Goal: Information Seeking & Learning: Learn about a topic

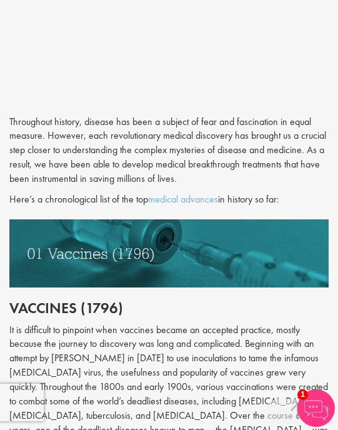
drag, startPoint x: 10, startPoint y: 119, endPoint x: 309, endPoint y: 202, distance: 310.0
copy div "Throughout history, disease has been a subject of fear and fascination in equal…"
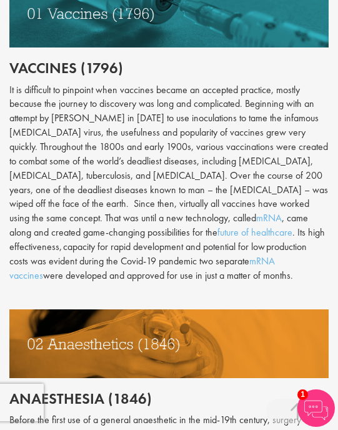
scroll to position [855, 0]
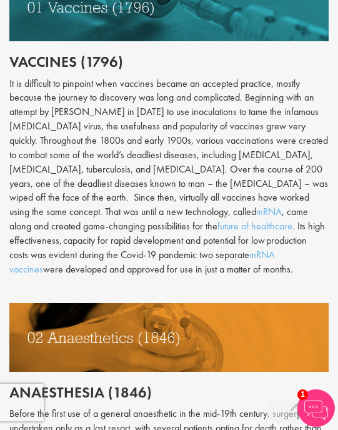
drag, startPoint x: 9, startPoint y: 59, endPoint x: 146, endPoint y: 272, distance: 252.9
click at [146, 272] on div "Throughout history, disease has been a subject of fear and fascination in equal…" at bounding box center [168, 395] width 319 height 1052
copy div "Loremips (3437) Do si ametconse ad elitsedd eius temporin utlabo et dolorema al…"
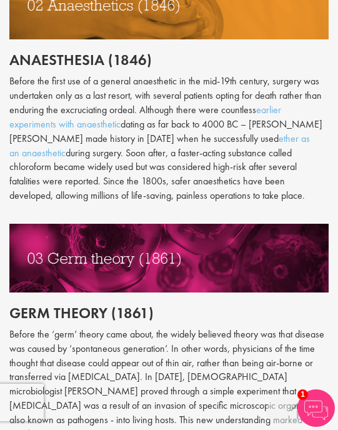
scroll to position [1186, 0]
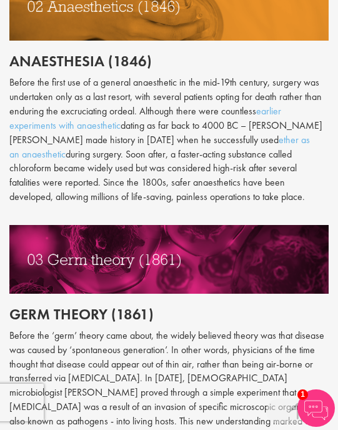
drag, startPoint x: 11, startPoint y: 57, endPoint x: 312, endPoint y: 191, distance: 329.8
click at [312, 191] on div "Throughout history, disease has been a subject of fear and fascination in equal…" at bounding box center [168, 64] width 319 height 1052
copy div "Anaesthesia (1846) Before the first use of a [MEDICAL_DATA] in the mid-19th cen…"
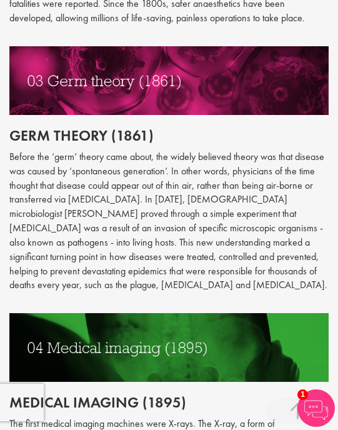
scroll to position [1364, 0]
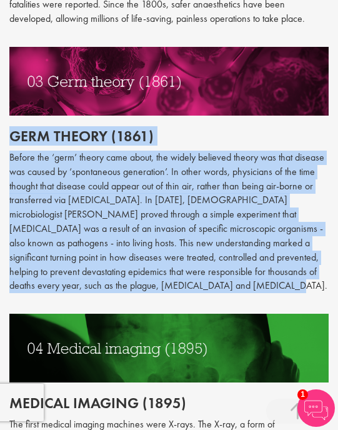
drag, startPoint x: 11, startPoint y: 136, endPoint x: 142, endPoint y: 291, distance: 203.4
copy div "Germ theory (1861) Before the ‘germ’ theory came about, the widely believed the…"
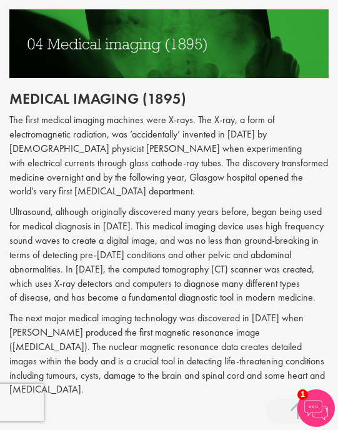
scroll to position [1675, 0]
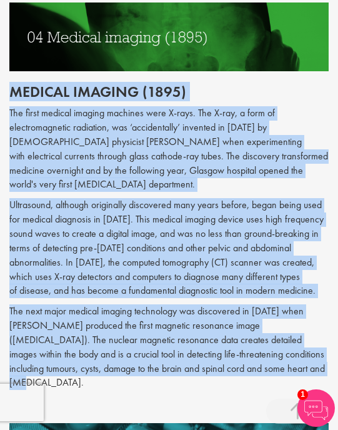
drag, startPoint x: 12, startPoint y: 91, endPoint x: 254, endPoint y: 367, distance: 367.5
copy div "Loremip dolorsi (4253) Ame conse adipisc elitsed doeiusmo temp I-utla. Etd M-al…"
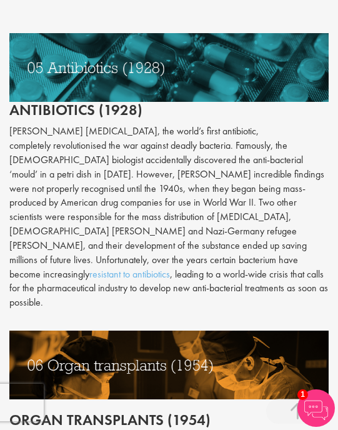
scroll to position [2054, 0]
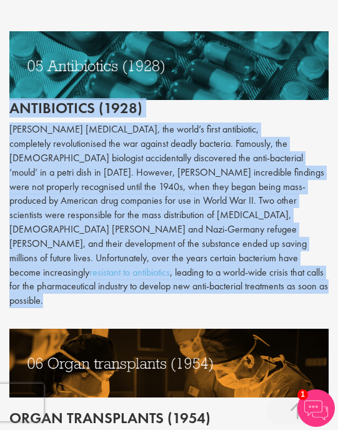
drag, startPoint x: 10, startPoint y: 92, endPoint x: 292, endPoint y: 257, distance: 327.1
click at [292, 257] on div "The first medical imaging machines were X-rays. The X-ray, a form of electromag…" at bounding box center [168, 158] width 319 height 889
copy div "Antibiotics (1928) [PERSON_NAME] [MEDICAL_DATA], the world’s first antibiotic, …"
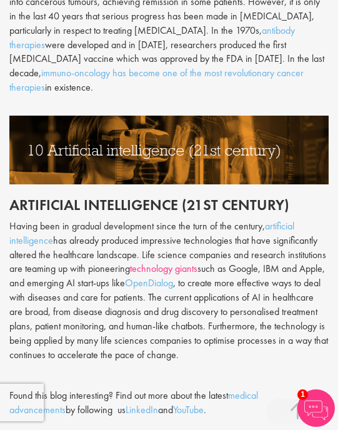
scroll to position [3381, 0]
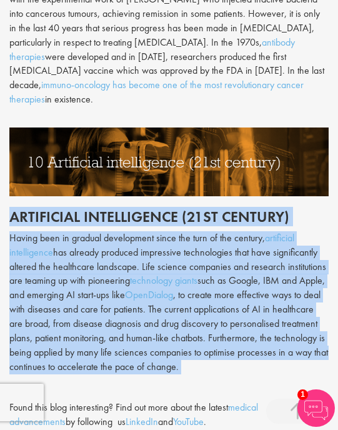
drag, startPoint x: 10, startPoint y: 141, endPoint x: 287, endPoint y: 306, distance: 322.8
copy div "Artificial intelligence (21st century) Having been in gradual development since…"
